Goal: Task Accomplishment & Management: Manage account settings

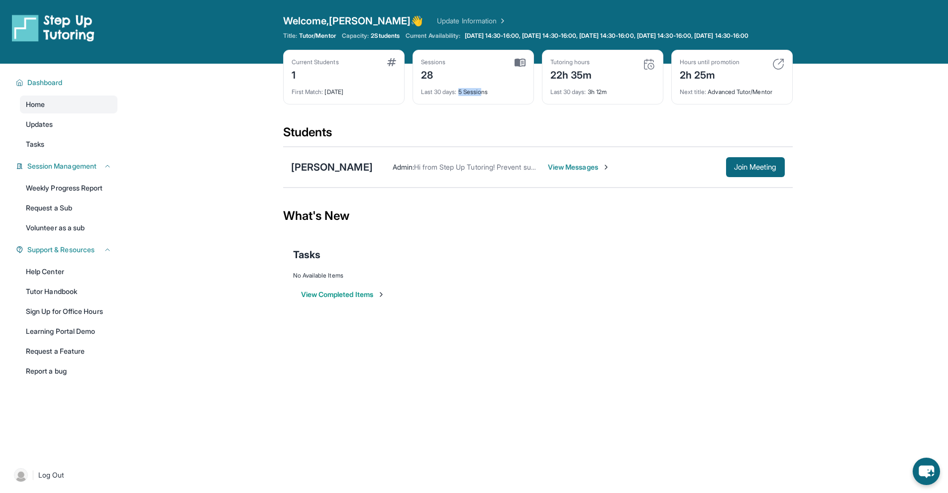
drag, startPoint x: 461, startPoint y: 100, endPoint x: 483, endPoint y: 101, distance: 22.9
click at [483, 96] on div "Last 30 days : 5 Sessions" at bounding box center [473, 89] width 104 height 14
drag, startPoint x: 483, startPoint y: 101, endPoint x: 483, endPoint y: 169, distance: 68.1
click at [483, 96] on div "Last 30 days : 5 Sessions" at bounding box center [473, 89] width 104 height 14
click at [472, 289] on div "View Completed Items" at bounding box center [537, 295] width 489 height 30
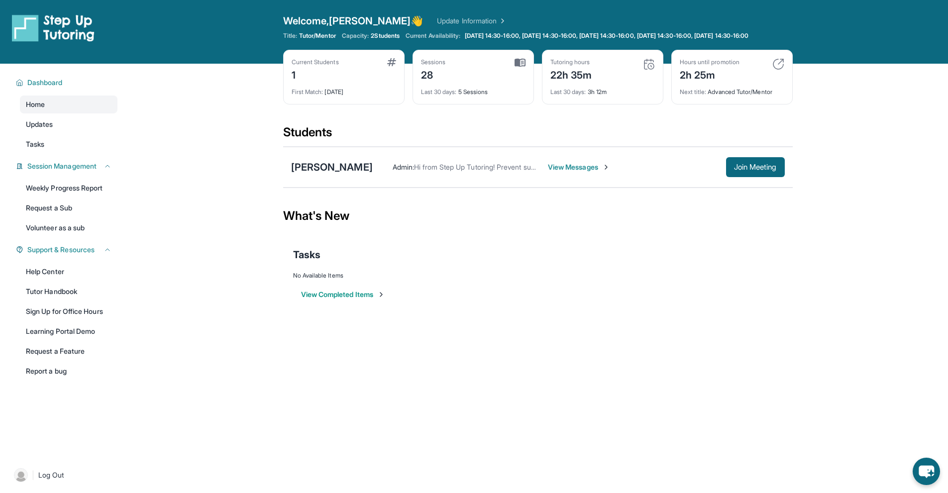
click at [482, 438] on div "Open sidebar Welcome, [PERSON_NAME] 👋 Update Information Title: Tutor/Mentor Ca…" at bounding box center [474, 246] width 948 height 493
click at [437, 23] on link "Update Information" at bounding box center [472, 21] width 70 height 10
click at [228, 190] on main "Current Students 1 First Match : [DATE] Sessions 28 Last 30 days : 5 Sessions T…" at bounding box center [537, 194] width 820 height 260
click at [539, 441] on div "Open sidebar Welcome, [PERSON_NAME] 👋 Update Information Title: Tutor/Mentor Ca…" at bounding box center [474, 246] width 948 height 493
click at [266, 224] on main "Current Students 1 First Match : [DATE] Sessions 28 Last 30 days : 5 Sessions T…" at bounding box center [537, 194] width 820 height 260
